Goal: Task Accomplishment & Management: Manage account settings

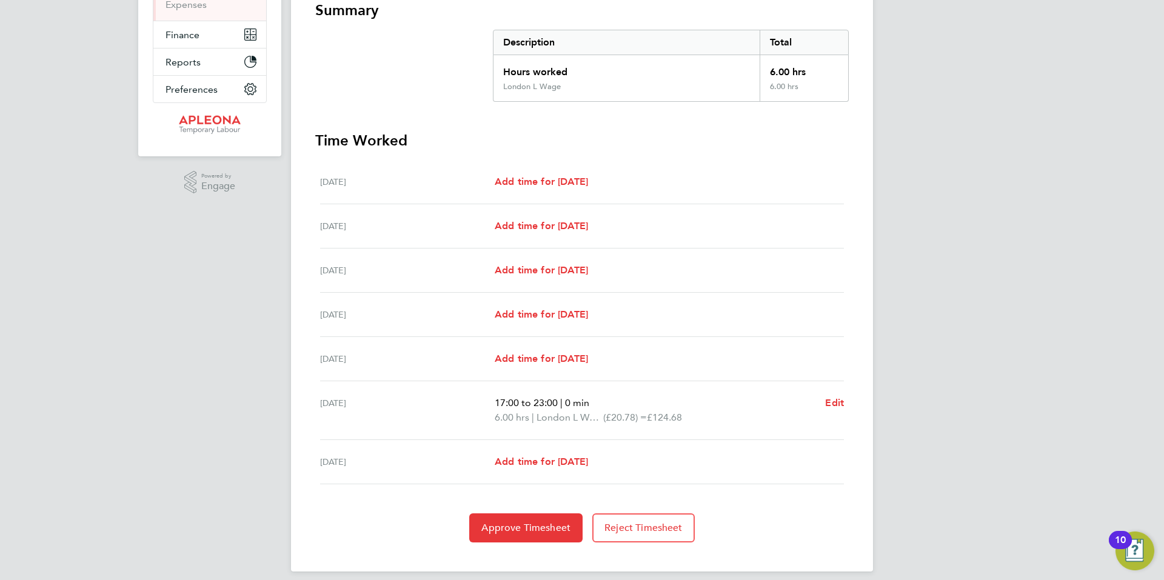
scroll to position [238, 0]
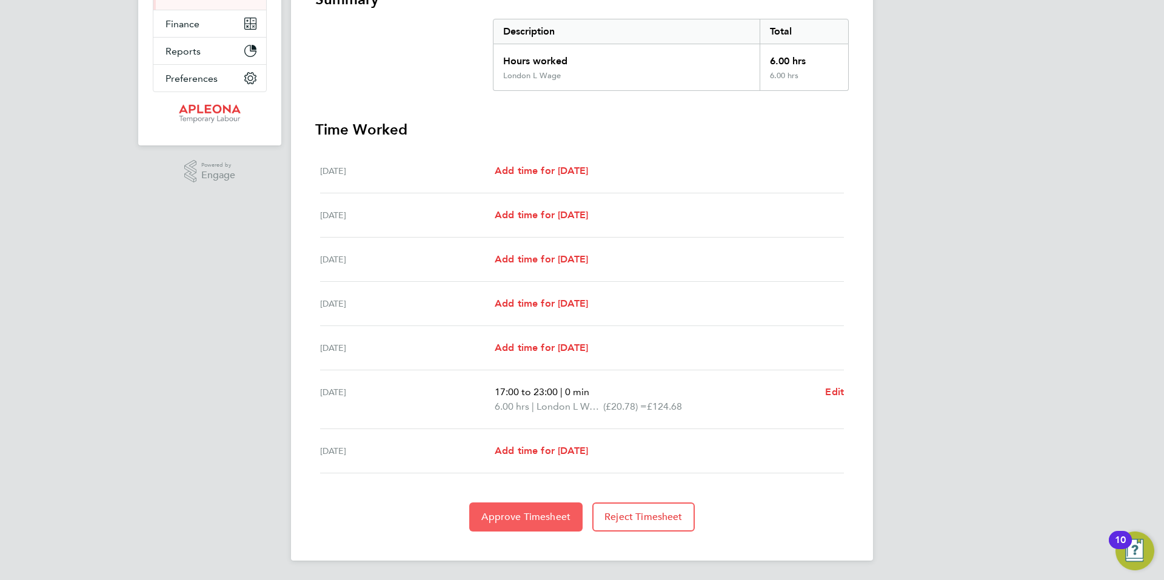
click at [516, 513] on span "Approve Timesheet" at bounding box center [525, 517] width 89 height 12
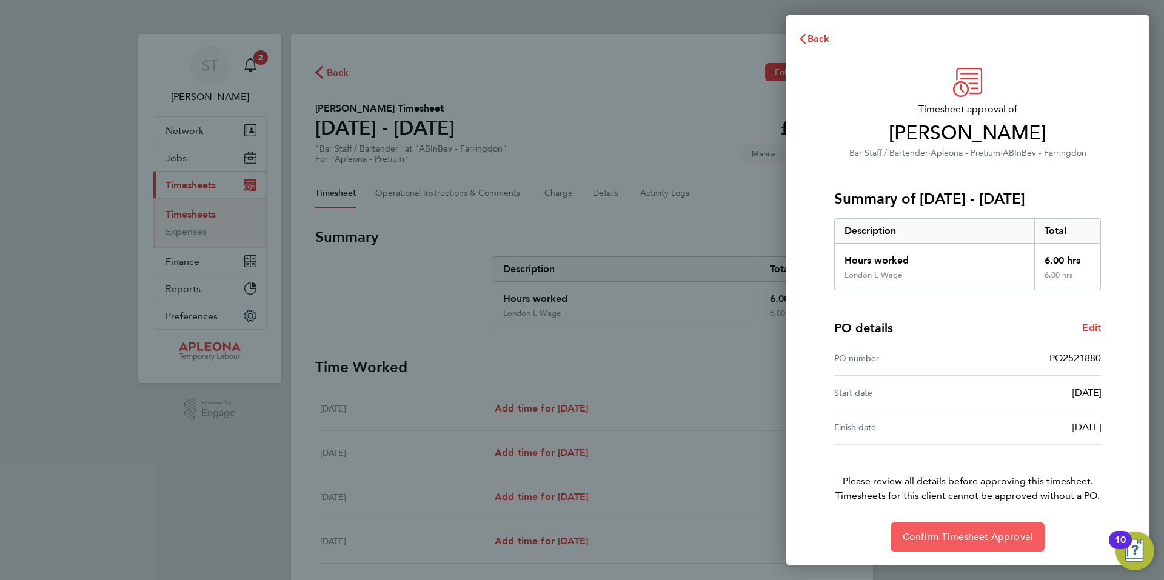
click at [962, 535] on span "Confirm Timesheet Approval" at bounding box center [967, 537] width 130 height 12
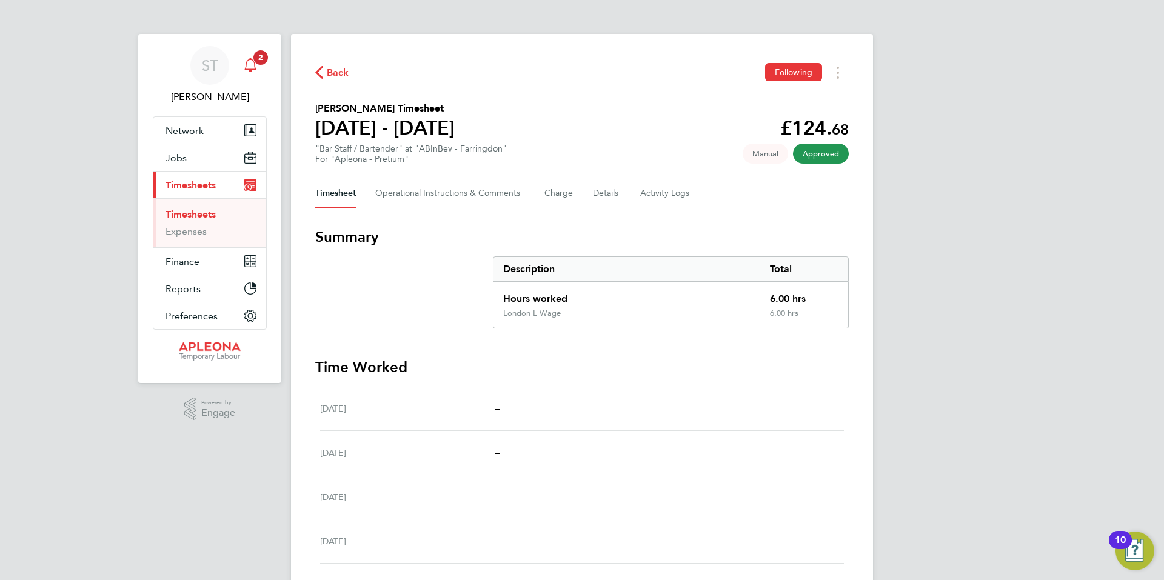
click at [255, 63] on app-alerts-badge "2" at bounding box center [261, 57] width 16 height 16
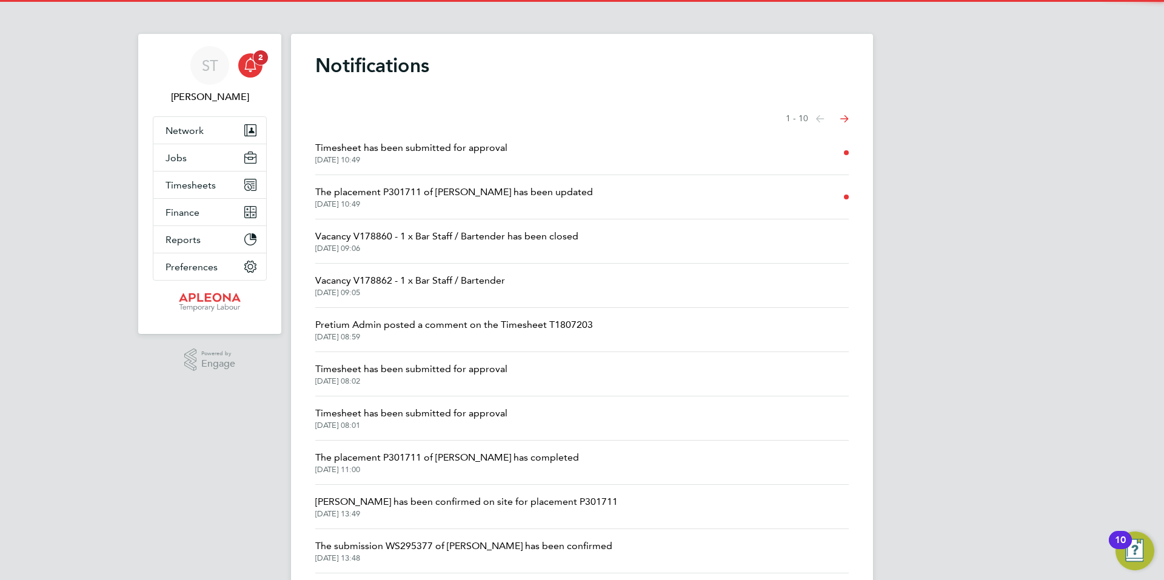
click at [255, 63] on app-alerts-badge "2" at bounding box center [261, 57] width 16 height 16
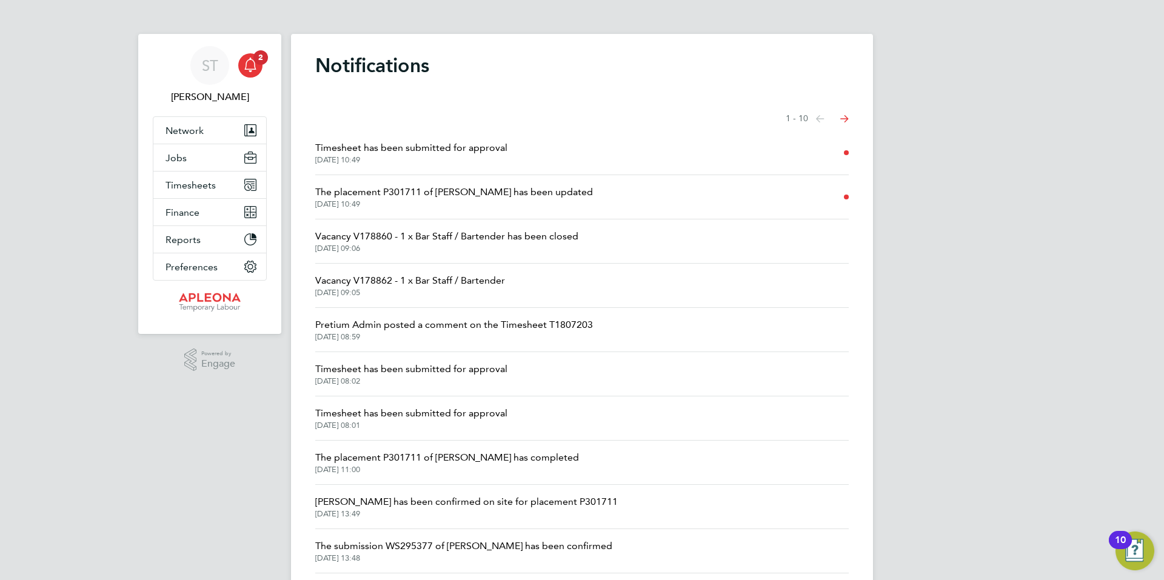
click at [436, 196] on span "The placement P301711 of [PERSON_NAME] has been updated" at bounding box center [454, 192] width 278 height 15
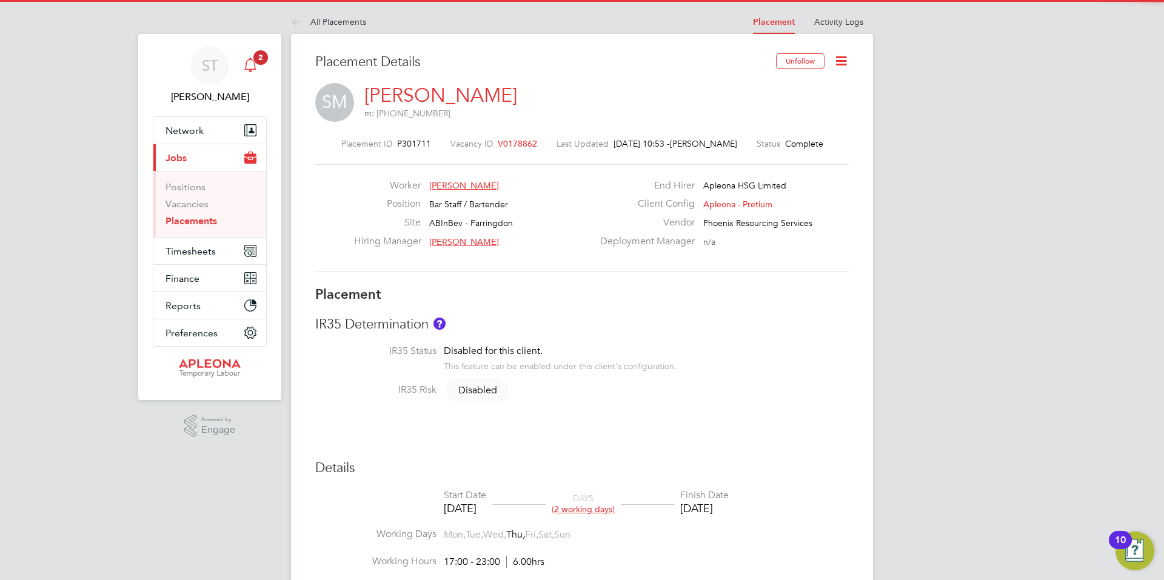
click at [247, 61] on icon "Main navigation" at bounding box center [250, 64] width 12 height 12
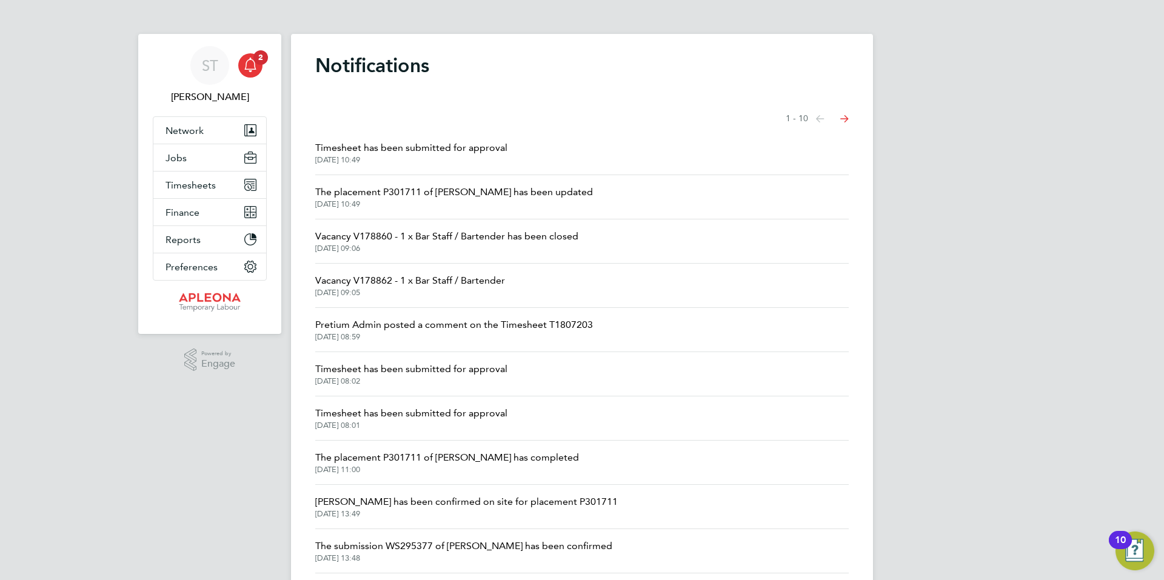
click at [458, 144] on span "Timesheet has been submitted for approval" at bounding box center [411, 148] width 192 height 15
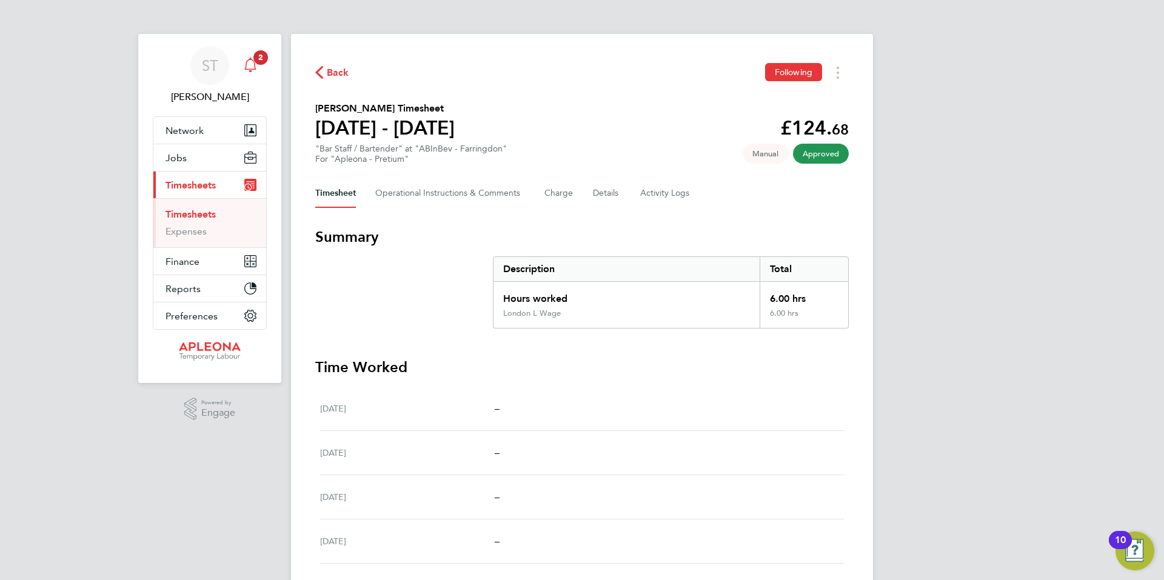
click at [249, 61] on icon "Main navigation" at bounding box center [250, 65] width 15 height 15
